Goal: Navigation & Orientation: Go to known website

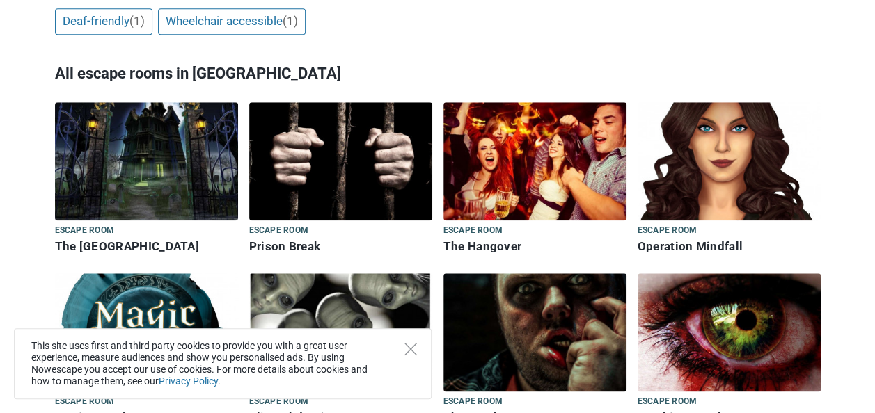
scroll to position [608, 0]
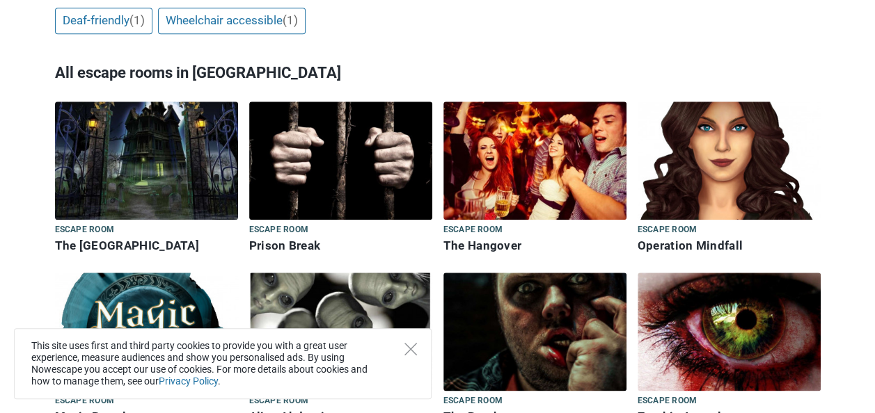
click at [351, 102] on img at bounding box center [340, 161] width 183 height 118
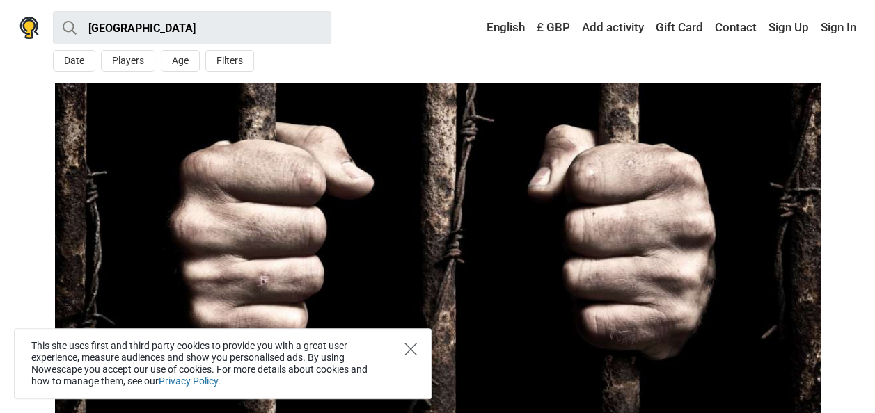
click at [412, 355] on icon "Close" at bounding box center [410, 349] width 13 height 13
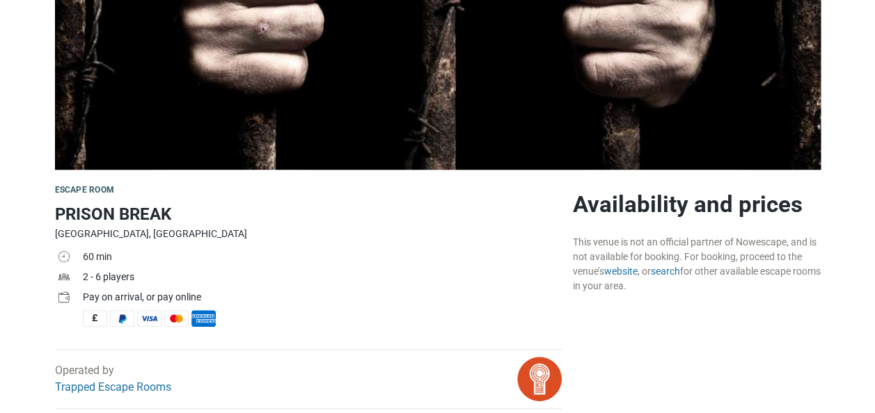
scroll to position [243, 0]
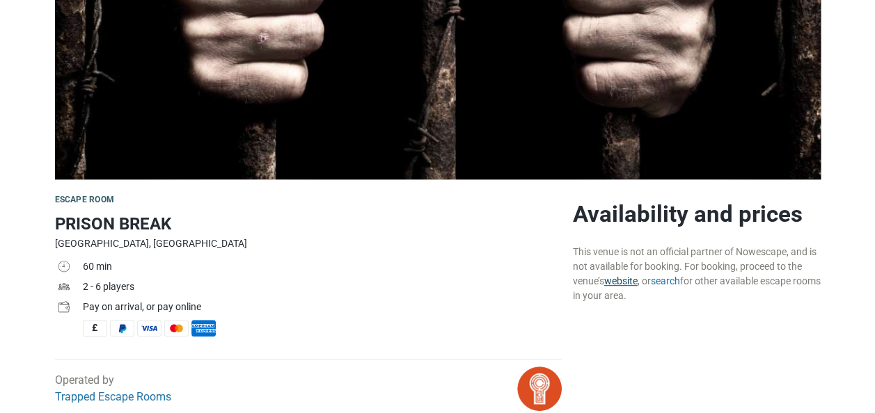
click at [634, 285] on link "website" at bounding box center [620, 281] width 33 height 11
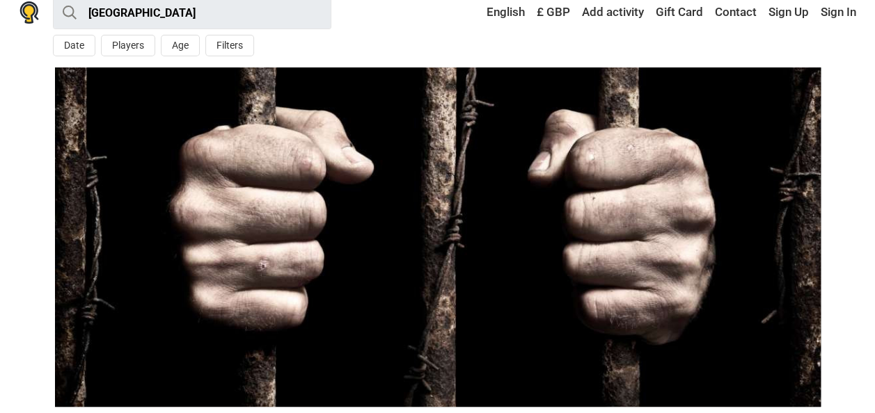
scroll to position [0, 0]
